Goal: Task Accomplishment & Management: Use online tool/utility

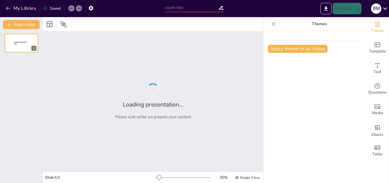
type input "Optimizing Sales Forecasting: Lessons from Tentang Anak's 25% Error Challenge"
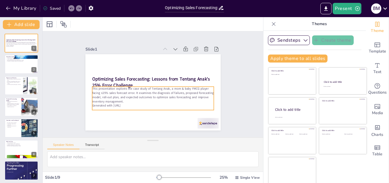
click at [129, 95] on p "This presentation explores the case study of Tentang Anak, a mom & baby FMCG pl…" at bounding box center [153, 94] width 122 height 17
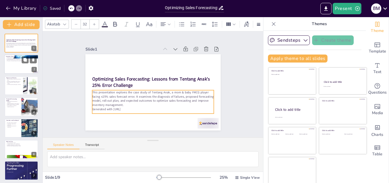
click at [17, 68] on div at bounding box center [21, 64] width 34 height 19
type textarea "The challenges faced by Tentang Anak include inventory imbalances and misalignm…"
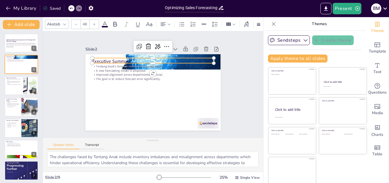
click at [101, 58] on p "Executive Summary" at bounding box center [153, 61] width 122 height 6
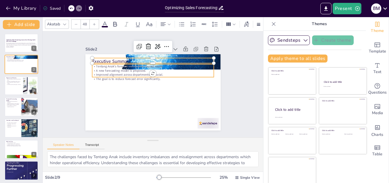
type input "--"
click at [104, 69] on p "A new forecasting model is proposed." at bounding box center [154, 70] width 121 height 17
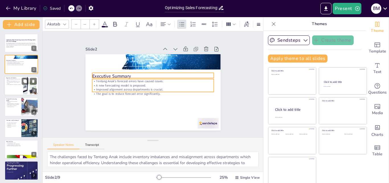
click at [22, 86] on div at bounding box center [21, 85] width 34 height 19
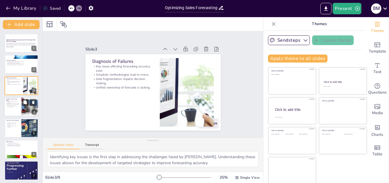
click at [11, 104] on p "Safety stock formulas are included." at bounding box center [13, 104] width 14 height 1
type textarea "Tailoring SKU segmentation allows for a more precise approach to forecasting, e…"
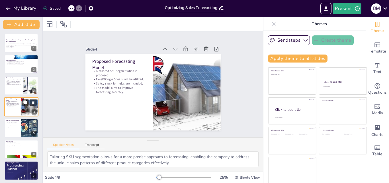
scroll to position [1, 0]
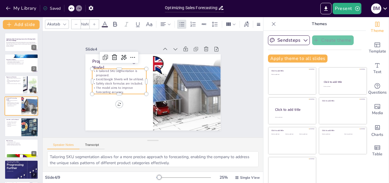
type input "32"
click at [120, 81] on p "Safety stock formulas are included." at bounding box center [119, 83] width 54 height 4
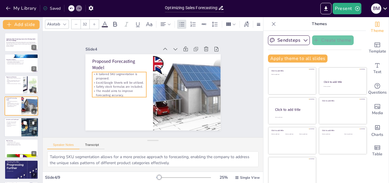
click at [12, 131] on div at bounding box center [21, 126] width 34 height 19
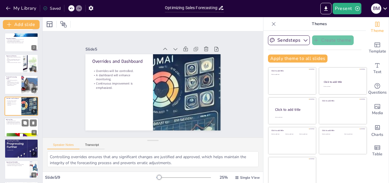
click at [17, 125] on div at bounding box center [21, 126] width 34 height 19
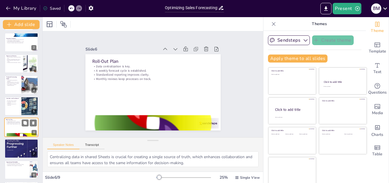
scroll to position [43, 0]
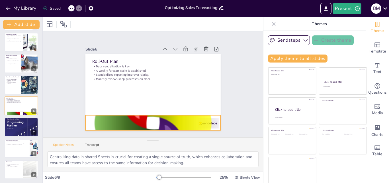
click at [211, 122] on div at bounding box center [152, 122] width 135 height 135
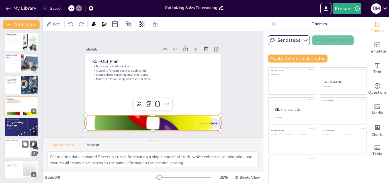
click at [15, 146] on div at bounding box center [21, 147] width 34 height 19
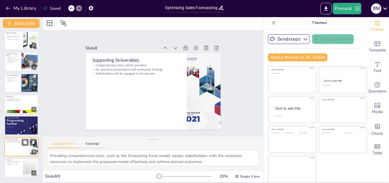
scroll to position [0, 0]
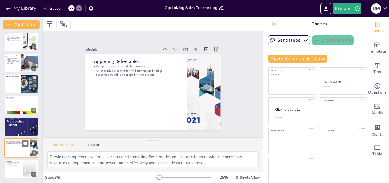
click at [15, 146] on div at bounding box center [21, 147] width 34 height 19
click at [15, 164] on p "Improved inventory management is expected." at bounding box center [13, 164] width 15 height 2
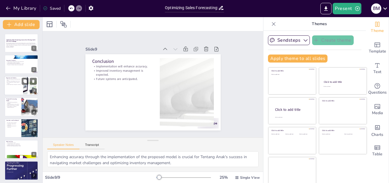
click at [17, 92] on div at bounding box center [21, 85] width 34 height 19
type textarea "Identifying key issues is the first step in addressing the challenges faced by …"
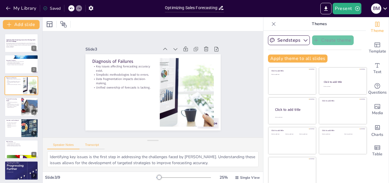
click at [95, 147] on button "Transcript" at bounding box center [91, 146] width 25 height 6
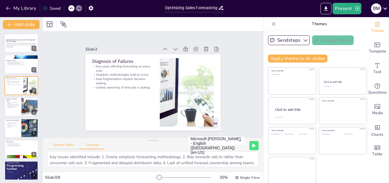
click at [66, 146] on button "Speaker Notes" at bounding box center [63, 146] width 32 height 6
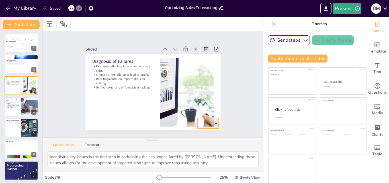
click at [210, 123] on div at bounding box center [207, 123] width 21 height 11
click at [22, 62] on button at bounding box center [25, 59] width 7 height 7
type textarea "The challenges faced by Tentang Anak include inventory imbalances and misalignm…"
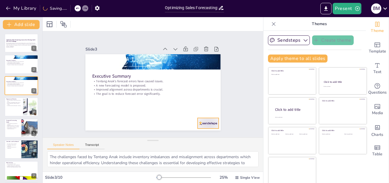
click at [200, 126] on div at bounding box center [198, 133] width 23 height 15
click at [22, 50] on div at bounding box center [21, 42] width 34 height 19
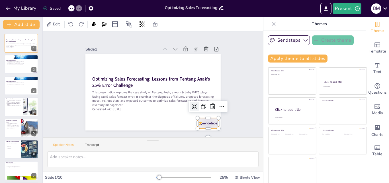
click at [197, 119] on div at bounding box center [207, 123] width 21 height 11
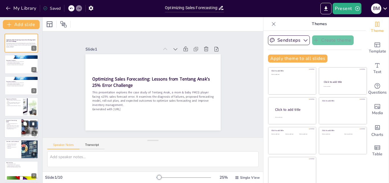
click at [14, 130] on div at bounding box center [21, 127] width 34 height 19
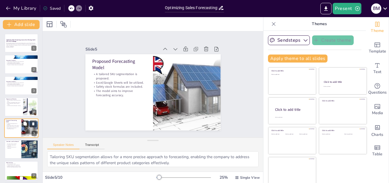
scroll to position [22, 0]
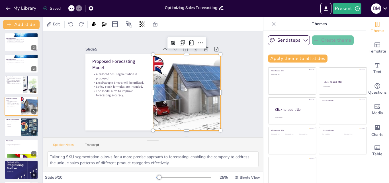
click at [188, 93] on div at bounding box center [186, 92] width 135 height 76
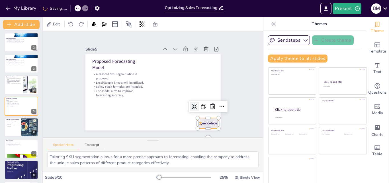
click at [202, 124] on div at bounding box center [207, 123] width 21 height 11
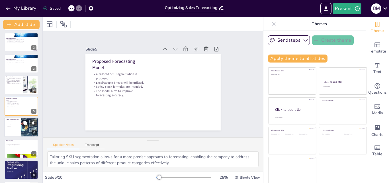
click at [14, 131] on div at bounding box center [21, 126] width 34 height 19
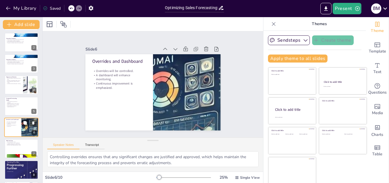
scroll to position [43, 0]
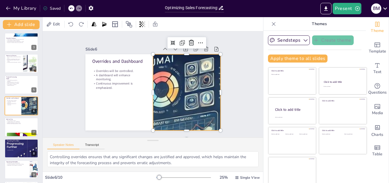
click at [193, 92] on div at bounding box center [187, 92] width 304 height 76
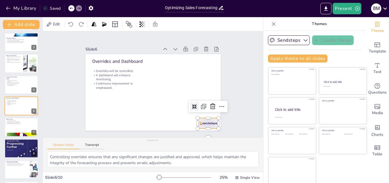
click at [197, 118] on div at bounding box center [207, 123] width 21 height 11
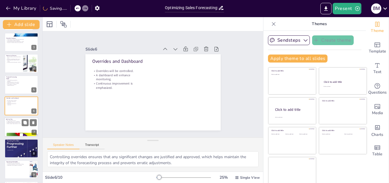
click at [19, 130] on div at bounding box center [21, 126] width 34 height 19
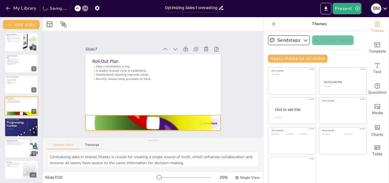
click at [115, 126] on div at bounding box center [152, 122] width 135 height 135
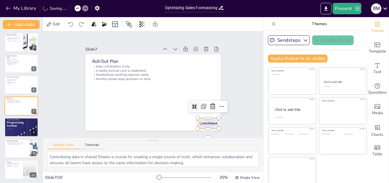
click at [202, 119] on div at bounding box center [207, 123] width 21 height 11
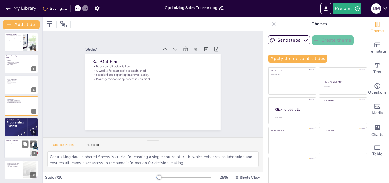
click at [17, 151] on div at bounding box center [21, 147] width 34 height 19
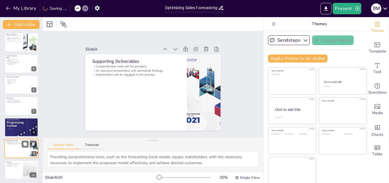
scroll to position [65, 0]
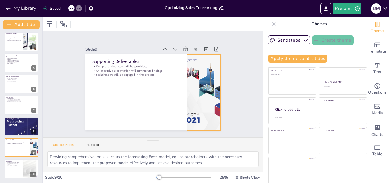
click at [207, 101] on div at bounding box center [204, 92] width 60 height 76
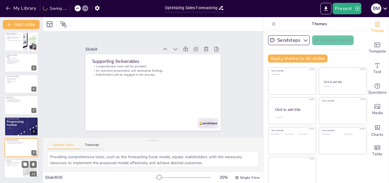
click at [17, 166] on div at bounding box center [21, 168] width 34 height 19
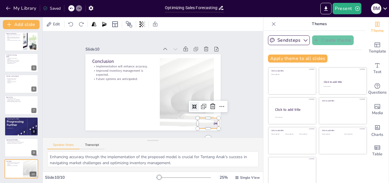
click at [209, 121] on div at bounding box center [207, 123] width 21 height 11
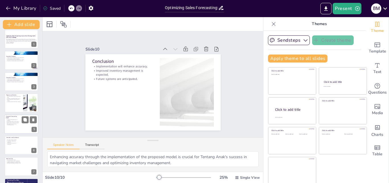
scroll to position [0, 0]
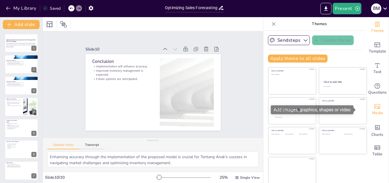
click at [375, 109] on icon "Add images, graphics, shapes or video" at bounding box center [378, 106] width 6 height 5
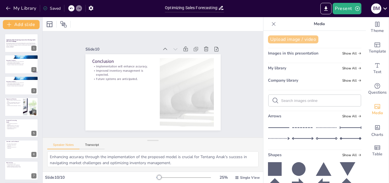
click at [305, 38] on button "Upload image / video" at bounding box center [293, 39] width 50 height 8
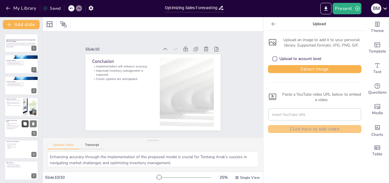
click at [22, 124] on button at bounding box center [25, 123] width 7 height 7
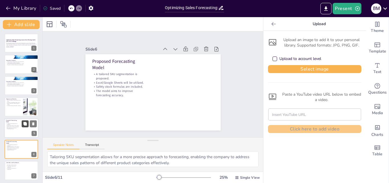
scroll to position [43, 0]
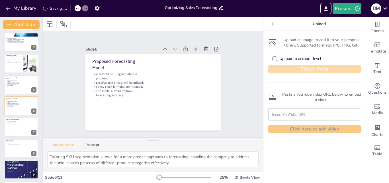
click at [283, 68] on button "Select image" at bounding box center [314, 69] width 93 height 8
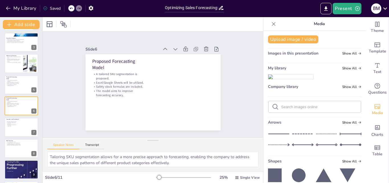
click at [283, 79] on img at bounding box center [290, 76] width 45 height 5
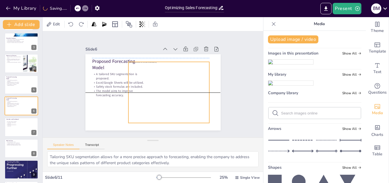
drag, startPoint x: 164, startPoint y: 93, endPoint x: 181, endPoint y: 91, distance: 16.4
click at [181, 91] on div at bounding box center [168, 92] width 81 height 61
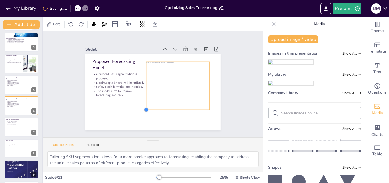
drag, startPoint x: 125, startPoint y: 121, endPoint x: 149, endPoint y: 108, distance: 27.3
click at [149, 108] on div "Proposed Forecasting Model A tailored SKU segmentation is proposed. Excel/Googl…" at bounding box center [152, 92] width 135 height 76
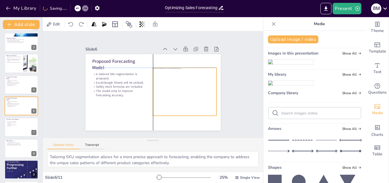
drag, startPoint x: 187, startPoint y: 88, endPoint x: 193, endPoint y: 92, distance: 6.7
click at [193, 92] on div at bounding box center [185, 92] width 64 height 48
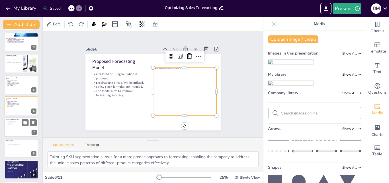
click at [25, 128] on div at bounding box center [21, 126] width 34 height 19
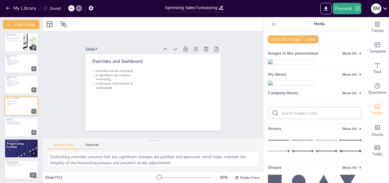
click at [287, 64] on img at bounding box center [290, 62] width 45 height 5
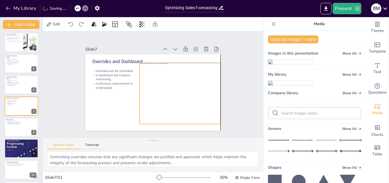
drag, startPoint x: 154, startPoint y: 99, endPoint x: 182, endPoint y: 101, distance: 27.4
click at [182, 101] on div at bounding box center [180, 93] width 81 height 61
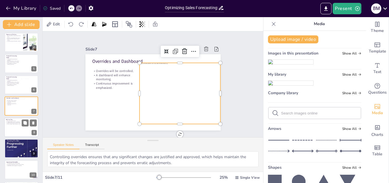
click at [16, 129] on div at bounding box center [21, 126] width 34 height 19
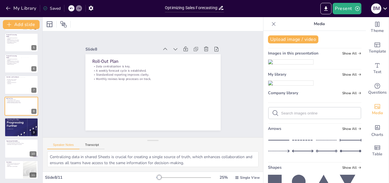
click at [284, 64] on img at bounding box center [290, 62] width 45 height 5
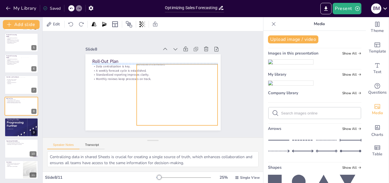
drag, startPoint x: 171, startPoint y: 86, endPoint x: 195, endPoint y: 87, distance: 24.2
click at [195, 87] on div at bounding box center [177, 94] width 81 height 61
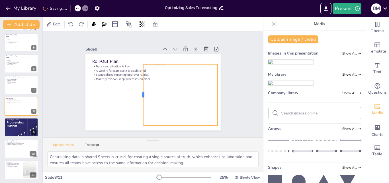
drag, startPoint x: 132, startPoint y: 92, endPoint x: 139, endPoint y: 92, distance: 6.6
click at [139, 92] on div at bounding box center [141, 94] width 5 height 61
drag, startPoint x: 214, startPoint y: 91, endPoint x: 209, endPoint y: 92, distance: 4.9
click at [213, 92] on div at bounding box center [215, 94] width 5 height 61
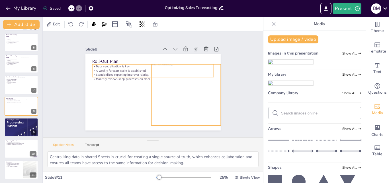
click at [120, 76] on div "Roll-Out Plan Data centralization is key. A weekly forecast cycle is establishe…" at bounding box center [152, 92] width 135 height 76
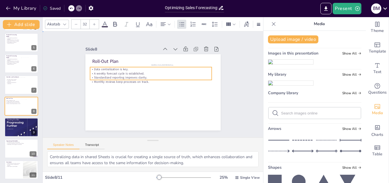
click at [244, 82] on div "Slide 1 Optimizing Sales Forecasting: Lessons from Tentang Anak's 25% Error Cha…" at bounding box center [153, 84] width 221 height 106
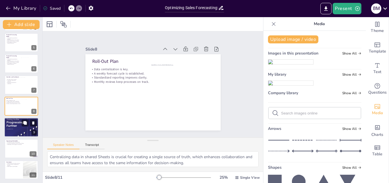
click at [12, 134] on div at bounding box center [21, 127] width 34 height 46
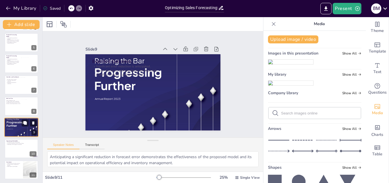
scroll to position [86, 0]
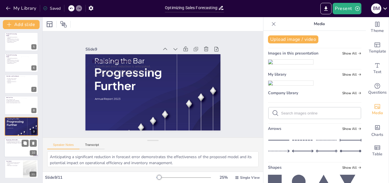
click at [19, 147] on div at bounding box center [21, 147] width 34 height 19
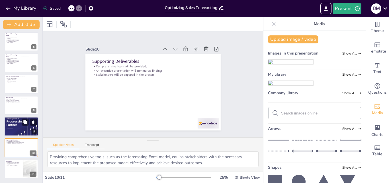
click at [18, 121] on p "Fewer stockouts and overstocks are expected." at bounding box center [21, 120] width 31 height 1
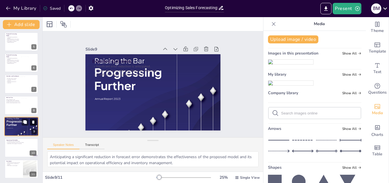
click at [34, 122] on icon at bounding box center [33, 121] width 2 height 3
type textarea "Providing comprehensive tools, such as the forecasting Excel model, equips stak…"
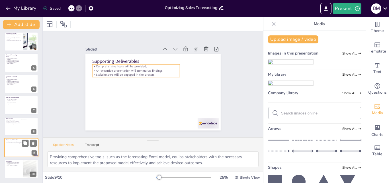
click at [19, 141] on p "An executive presentation will summarize findings." at bounding box center [17, 141] width 22 height 1
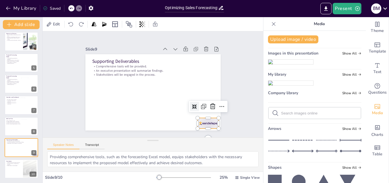
click at [211, 121] on div at bounding box center [207, 123] width 21 height 11
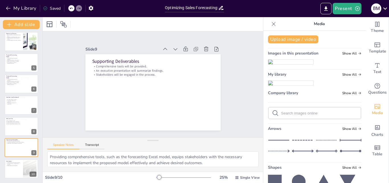
click at [288, 64] on img at bounding box center [290, 62] width 45 height 5
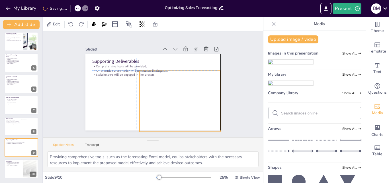
drag, startPoint x: 152, startPoint y: 93, endPoint x: 177, endPoint y: 100, distance: 25.8
click at [177, 100] on div at bounding box center [180, 100] width 81 height 61
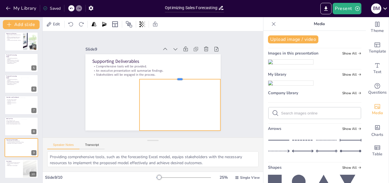
drag, startPoint x: 176, startPoint y: 67, endPoint x: 176, endPoint y: 76, distance: 9.7
click at [176, 76] on div at bounding box center [180, 76] width 81 height 5
click at [235, 86] on div "Slide 1 Optimizing Sales Forecasting: Lessons from Tentang Anak's 25% Error Cha…" at bounding box center [153, 84] width 221 height 106
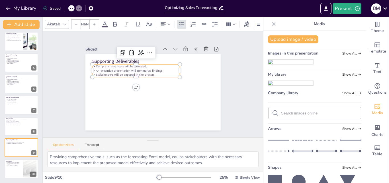
type input "32"
click at [118, 73] on p "Stakeholders will be engaged in the process." at bounding box center [136, 75] width 88 height 4
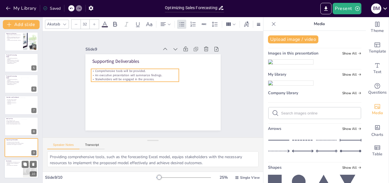
click at [18, 168] on div at bounding box center [21, 168] width 34 height 19
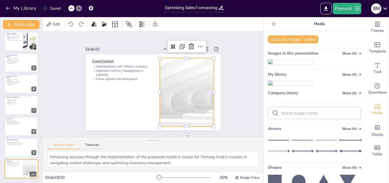
click at [177, 98] on div at bounding box center [184, 99] width 133 height 92
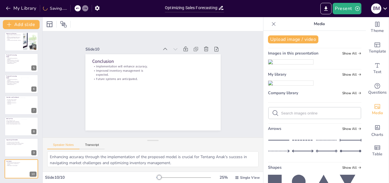
click at [292, 64] on img at bounding box center [290, 62] width 45 height 5
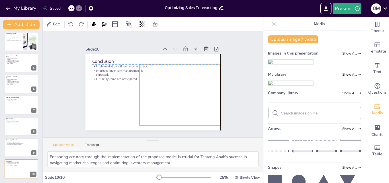
drag, startPoint x: 148, startPoint y: 97, endPoint x: 173, endPoint y: 98, distance: 24.8
click at [173, 98] on div at bounding box center [177, 100] width 92 height 76
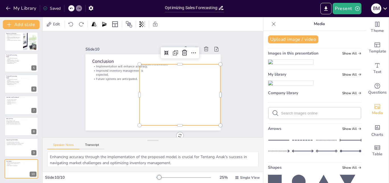
click at [140, 92] on div at bounding box center [180, 94] width 81 height 61
click at [178, 64] on div at bounding box center [180, 94] width 81 height 61
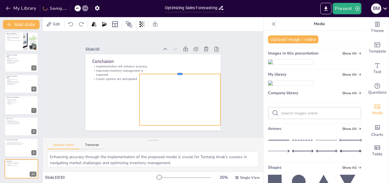
drag, startPoint x: 176, startPoint y: 62, endPoint x: 177, endPoint y: 72, distance: 9.7
click at [177, 72] on div at bounding box center [180, 71] width 81 height 5
click at [227, 81] on div "Slide 1 Optimizing Sales Forecasting: Lessons from Tentang Anak's 25% Error Cha…" at bounding box center [153, 84] width 167 height 92
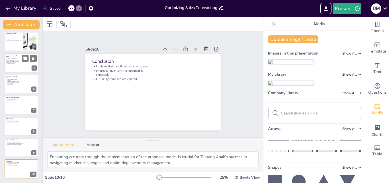
click at [19, 66] on div at bounding box center [21, 62] width 34 height 19
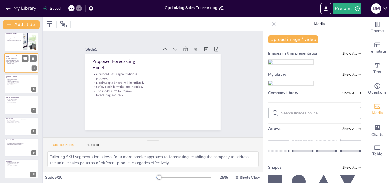
scroll to position [22, 0]
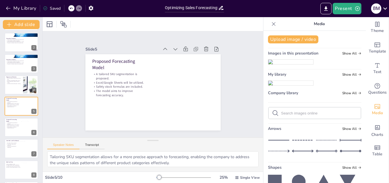
click at [290, 64] on img at bounding box center [290, 62] width 45 height 5
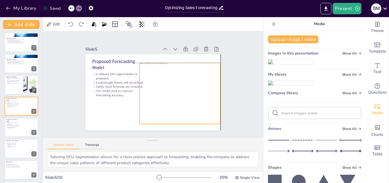
drag, startPoint x: 150, startPoint y: 87, endPoint x: 176, endPoint y: 87, distance: 25.9
click at [176, 87] on div at bounding box center [180, 93] width 81 height 61
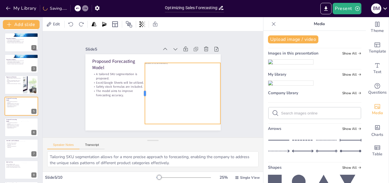
drag, startPoint x: 134, startPoint y: 91, endPoint x: 140, endPoint y: 93, distance: 5.9
click at [140, 93] on div at bounding box center [142, 93] width 5 height 61
click at [235, 99] on div "Slide 1 Optimizing Sales Forecasting: Lessons from Tentang Anak's 25% Error Cha…" at bounding box center [153, 84] width 221 height 106
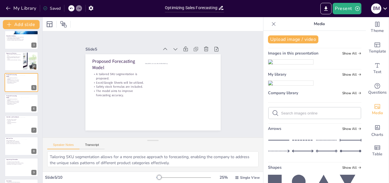
scroll to position [65, 0]
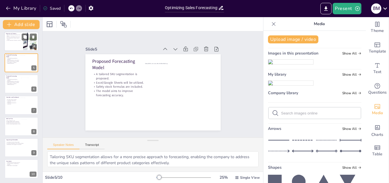
click at [19, 47] on div at bounding box center [21, 41] width 34 height 19
type textarea "Identifying key issues is the first step in addressing the challenges faced by …"
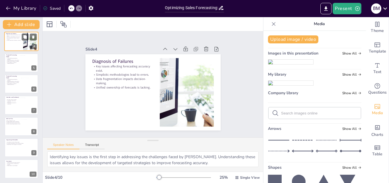
scroll to position [1, 0]
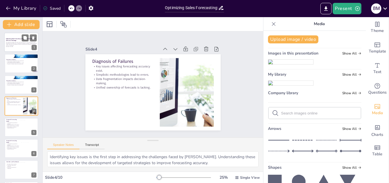
click at [16, 39] on strong "Optimizing Sales Forecasting: Lessons from Tentang Anak's 25% Error Challenge" at bounding box center [21, 39] width 30 height 3
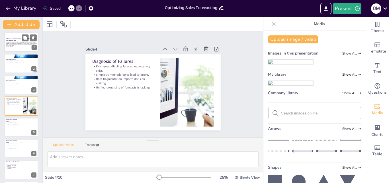
scroll to position [0, 0]
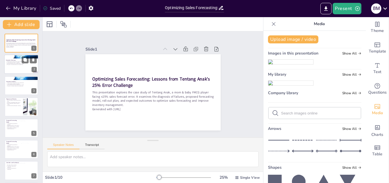
click at [17, 64] on p "The goal is to reduce forecast error significantly." at bounding box center [21, 64] width 31 height 1
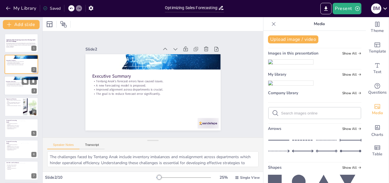
click at [15, 85] on p "The goal is to reduce forecast error significantly." at bounding box center [21, 85] width 31 height 1
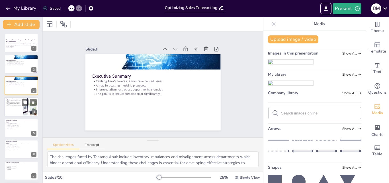
click at [14, 103] on p "Data fragmentation impacts decision-making." at bounding box center [13, 104] width 15 height 2
type textarea "Identifying key issues is the first step in addressing the challenges faced by …"
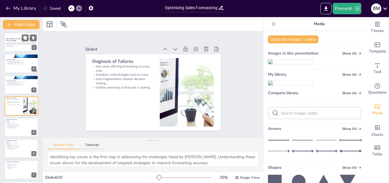
click at [21, 40] on p "Optimizing Sales Forecasting: Lessons from Tentang Anak's 25% Error Challenge" at bounding box center [21, 39] width 31 height 3
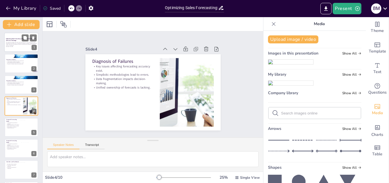
scroll to position [0, 0]
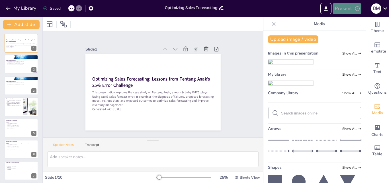
click at [346, 11] on button "Present" at bounding box center [347, 8] width 28 height 11
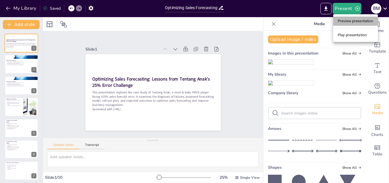
click at [351, 21] on li "Preview presentation" at bounding box center [355, 21] width 45 height 9
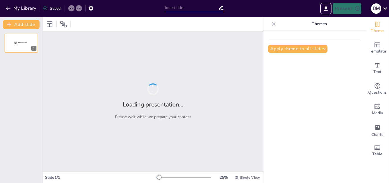
type input "Optimizing Sales Forecasting: Lessons from Tentang Anak's 25% Error Challenge"
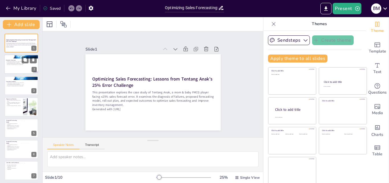
click at [17, 63] on p "Improved alignment across departments is crucial." at bounding box center [21, 63] width 31 height 1
type textarea "The challenges faced by Tentang Anak include inventory imbalances and misalignm…"
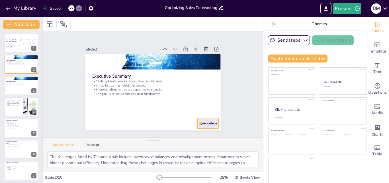
click at [197, 119] on div at bounding box center [207, 123] width 21 height 11
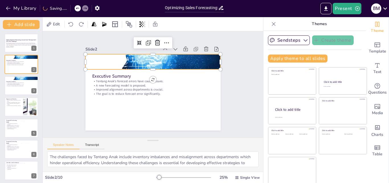
click at [187, 65] on div at bounding box center [152, 62] width 135 height 76
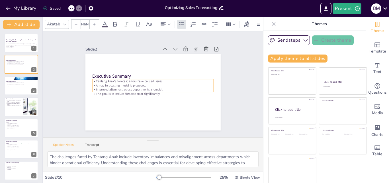
click at [119, 87] on p "Improved alignment across departments is crucial." at bounding box center [153, 89] width 122 height 4
type input "32"
click at [18, 85] on p "Improved alignment across departments is crucial." at bounding box center [21, 84] width 31 height 1
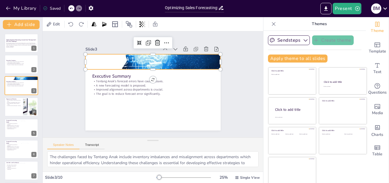
click at [140, 60] on div at bounding box center [152, 62] width 135 height 76
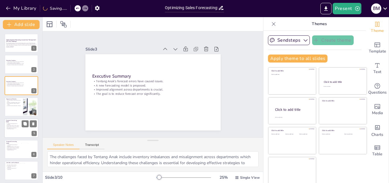
click at [5, 136] on div at bounding box center [21, 127] width 34 height 19
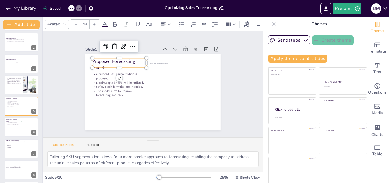
click at [98, 64] on p "Proposed Forecasting Model" at bounding box center [119, 64] width 54 height 13
drag, startPoint x: 140, startPoint y: 61, endPoint x: 144, endPoint y: 60, distance: 4.3
click at [151, 60] on div at bounding box center [153, 63] width 5 height 10
click at [11, 128] on div at bounding box center [21, 126] width 34 height 19
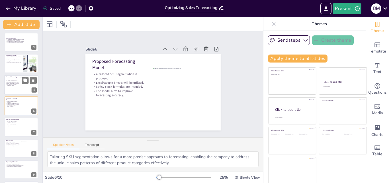
click at [16, 91] on div at bounding box center [21, 84] width 34 height 19
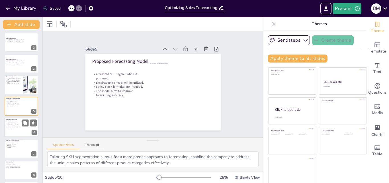
click at [16, 124] on p "A tailored SKU segmentation is proposed." at bounding box center [13, 123] width 14 height 2
click at [32, 122] on icon at bounding box center [33, 123] width 4 height 4
click at [15, 128] on div at bounding box center [21, 126] width 34 height 19
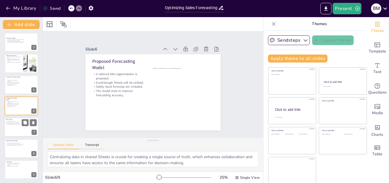
scroll to position [44, 0]
click at [17, 56] on p "Key issues affecting forecasting accuracy exist." at bounding box center [13, 57] width 15 height 2
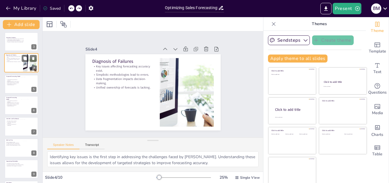
scroll to position [1, 0]
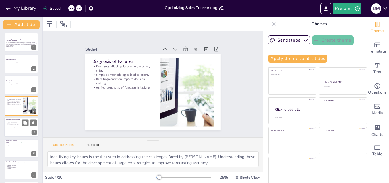
click at [19, 127] on p "The model aims to improve forecasting accuracy." at bounding box center [13, 127] width 14 height 2
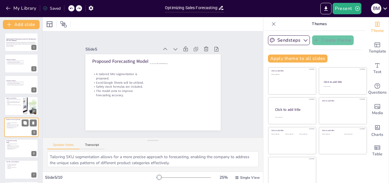
scroll to position [22, 0]
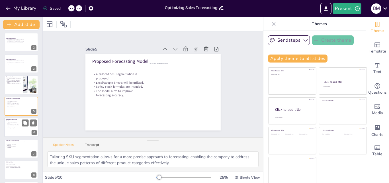
click at [17, 128] on p "The model aims to improve forecasting accuracy." at bounding box center [13, 127] width 14 height 2
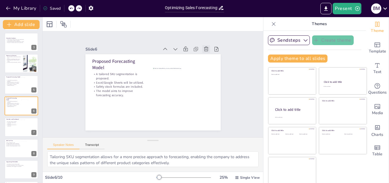
click at [203, 46] on icon at bounding box center [206, 49] width 6 height 6
type textarea "Controlling overrides ensures that any significant changes are justified and ap…"
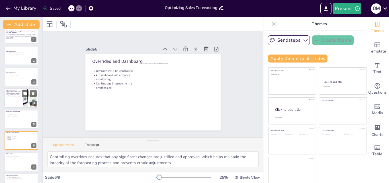
scroll to position [7, 0]
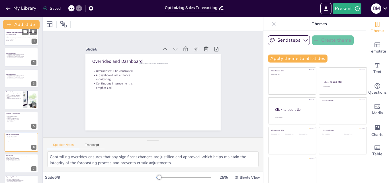
click at [21, 40] on p "Generated with [URL]" at bounding box center [21, 40] width 31 height 1
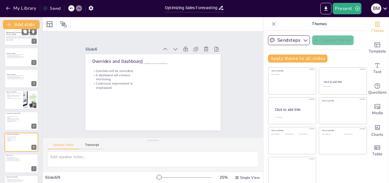
scroll to position [0, 0]
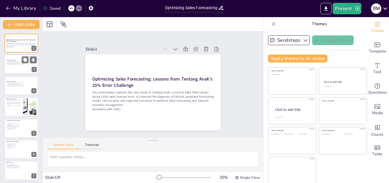
click at [18, 64] on p "Improved alignment across departments is crucial." at bounding box center [21, 63] width 31 height 1
type textarea "The challenges faced by Tentang Anak include inventory imbalances and misalignm…"
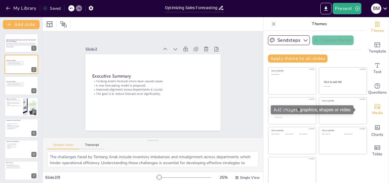
click at [372, 112] on span "Media" at bounding box center [377, 113] width 11 height 6
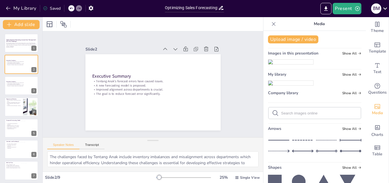
click at [296, 64] on img at bounding box center [290, 62] width 45 height 5
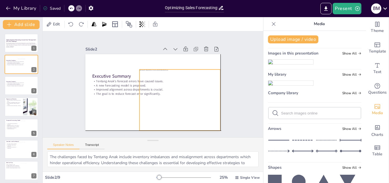
drag, startPoint x: 159, startPoint y: 103, endPoint x: 187, endPoint y: 110, distance: 28.7
click at [187, 110] on div at bounding box center [178, 102] width 87 height 69
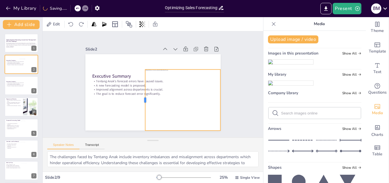
drag, startPoint x: 134, startPoint y: 97, endPoint x: 140, endPoint y: 97, distance: 5.7
click at [141, 97] on div at bounding box center [143, 99] width 5 height 61
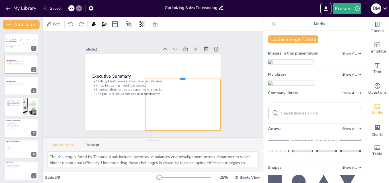
drag, startPoint x: 179, startPoint y: 67, endPoint x: 180, endPoint y: 76, distance: 9.4
click at [180, 76] on div at bounding box center [183, 80] width 75 height 13
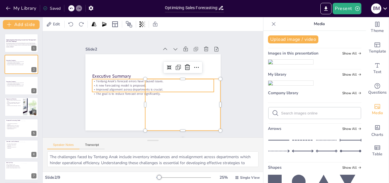
click at [98, 89] on p "Improved alignment across departments is crucial." at bounding box center [153, 89] width 122 height 4
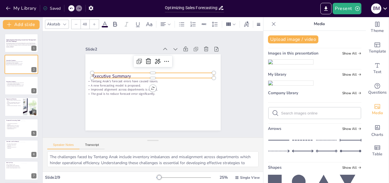
click at [99, 73] on p "Executive Summary" at bounding box center [153, 76] width 122 height 6
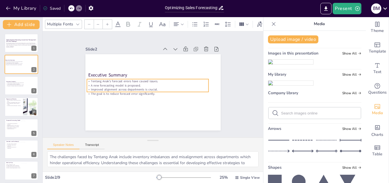
type input "32"
click at [116, 79] on p "Tentang Anak's forecast errors have caused issues." at bounding box center [148, 81] width 122 height 4
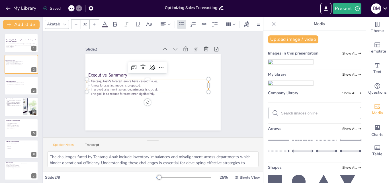
click at [133, 80] on p "Tentang Anak's forecast errors have caused issues." at bounding box center [148, 81] width 122 height 4
click at [136, 81] on span "A new forecasting model is proposed." at bounding box center [116, 83] width 50 height 4
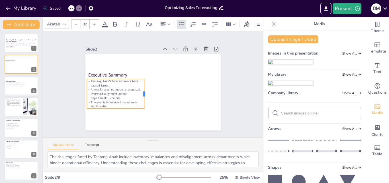
drag, startPoint x: 205, startPoint y: 83, endPoint x: 141, endPoint y: 91, distance: 64.7
click at [144, 91] on div at bounding box center [146, 93] width 5 height 29
click at [228, 105] on div "Slide 1 Optimizing Sales Forecasting: Lessons from Tentang Anak's 25% Error Cha…" at bounding box center [153, 84] width 167 height 92
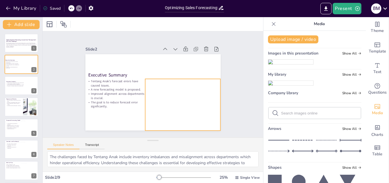
click at [183, 96] on div at bounding box center [180, 99] width 81 height 61
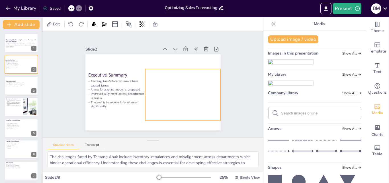
click at [227, 95] on div "Slide 1 Optimizing Sales Forecasting: Lessons from Tentang Anak's 25% Error Cha…" at bounding box center [153, 84] width 167 height 92
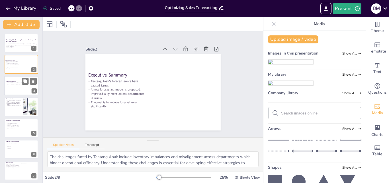
click at [17, 87] on div at bounding box center [21, 85] width 34 height 19
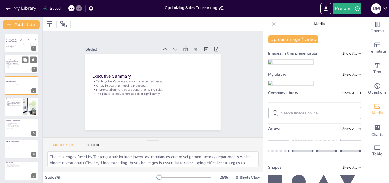
click at [17, 71] on div at bounding box center [21, 64] width 34 height 19
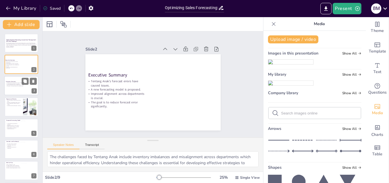
click at [14, 88] on div at bounding box center [21, 85] width 34 height 19
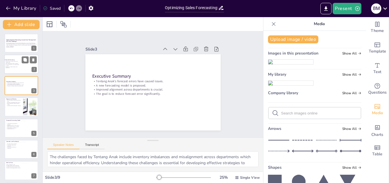
click at [16, 71] on div at bounding box center [21, 64] width 34 height 19
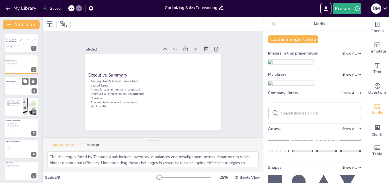
click at [14, 85] on p "Improved alignment across departments is crucial." at bounding box center [21, 84] width 31 height 1
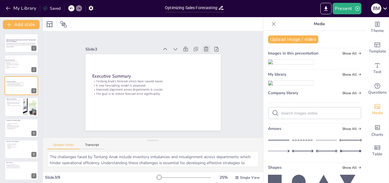
click at [203, 48] on icon at bounding box center [206, 49] width 6 height 6
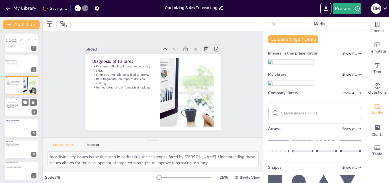
click at [11, 104] on p "Excel/Google Sheets will be utilized." at bounding box center [13, 104] width 14 height 1
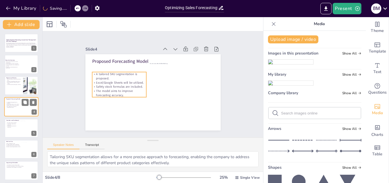
scroll to position [1, 0]
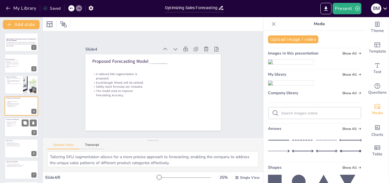
click at [13, 123] on p "A dashboard will enhance monitoring." at bounding box center [13, 123] width 14 height 2
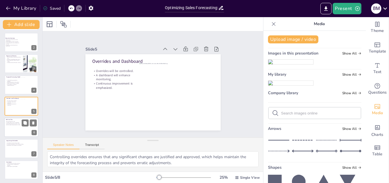
scroll to position [23, 0]
click at [13, 125] on div at bounding box center [21, 126] width 34 height 19
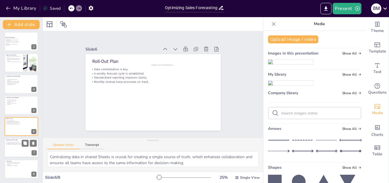
click at [9, 148] on div at bounding box center [21, 147] width 34 height 19
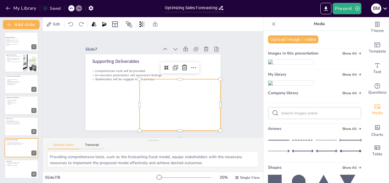
click at [166, 101] on div at bounding box center [180, 99] width 81 height 61
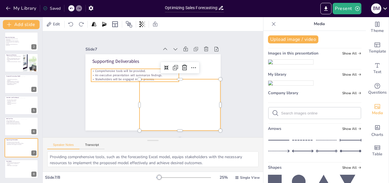
click at [117, 73] on p "An executive presentation will summarize findings." at bounding box center [135, 75] width 88 height 4
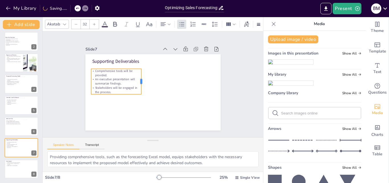
drag, startPoint x: 175, startPoint y: 73, endPoint x: 137, endPoint y: 78, distance: 37.9
click at [141, 78] on div at bounding box center [143, 81] width 5 height 25
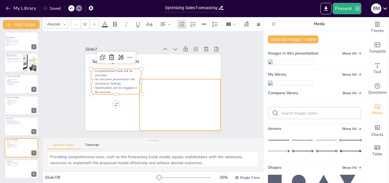
click at [178, 102] on div at bounding box center [180, 99] width 81 height 61
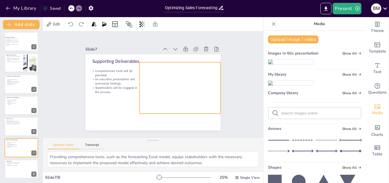
click at [234, 97] on div "Slide 1 Optimizing Sales Forecasting: Lessons from Tentang Anak's 25% Error Cha…" at bounding box center [153, 84] width 221 height 106
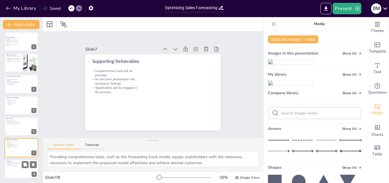
click at [16, 164] on p "Improved inventory management is expected." at bounding box center [13, 164] width 15 height 2
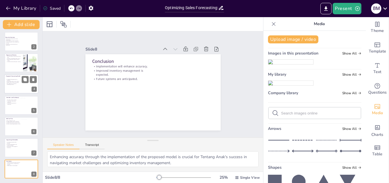
click at [14, 92] on div at bounding box center [21, 83] width 34 height 19
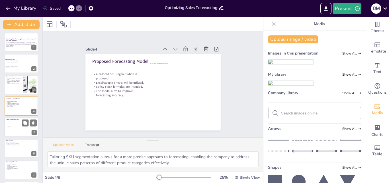
click at [21, 126] on div at bounding box center [28, 127] width 21 height 15
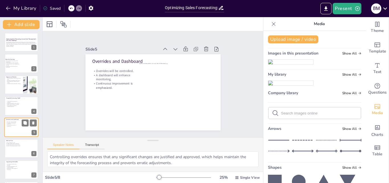
scroll to position [22, 0]
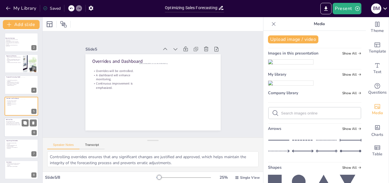
click at [13, 132] on div at bounding box center [21, 126] width 34 height 19
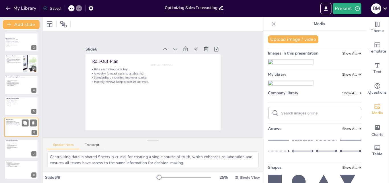
scroll to position [23, 0]
click at [16, 144] on p "An executive presentation will summarize findings." at bounding box center [12, 145] width 13 height 2
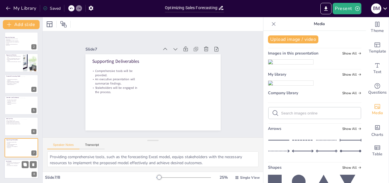
click at [16, 168] on div at bounding box center [21, 168] width 34 height 19
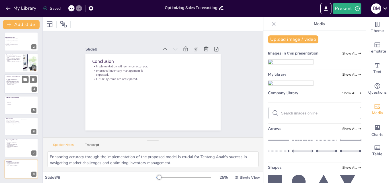
click at [13, 90] on div at bounding box center [21, 83] width 34 height 19
type textarea "Tailoring SKU segmentation allows for a more precise approach to forecasting, e…"
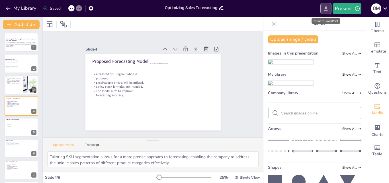
click at [326, 12] on button "Export to PowerPoint" at bounding box center [326, 8] width 11 height 11
